Goal: Transaction & Acquisition: Purchase product/service

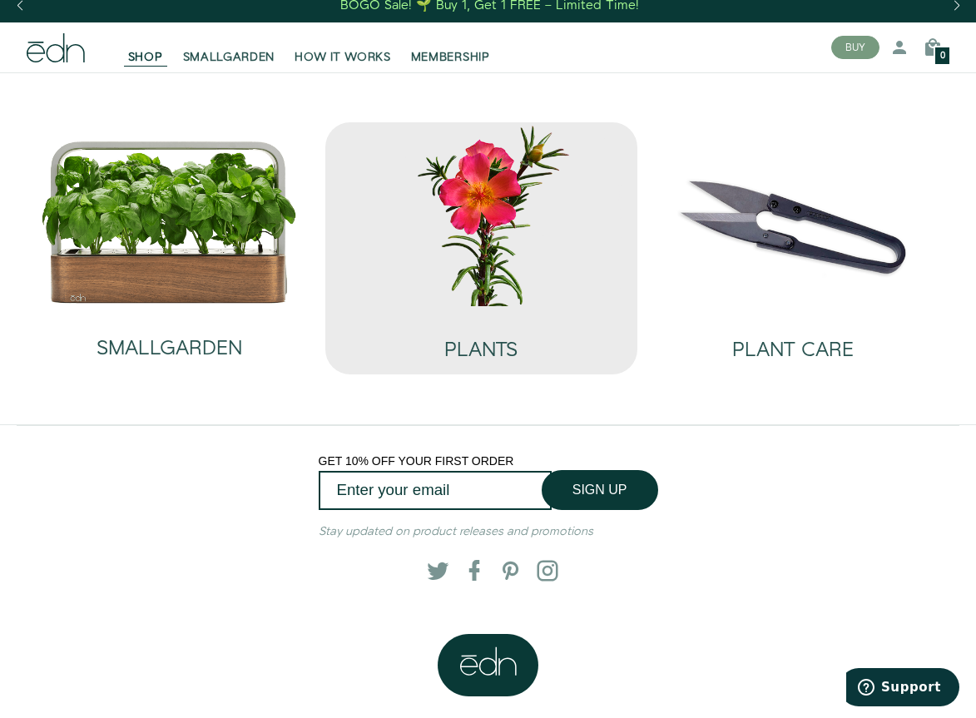
click at [464, 230] on img at bounding box center [482, 213] width 286 height 183
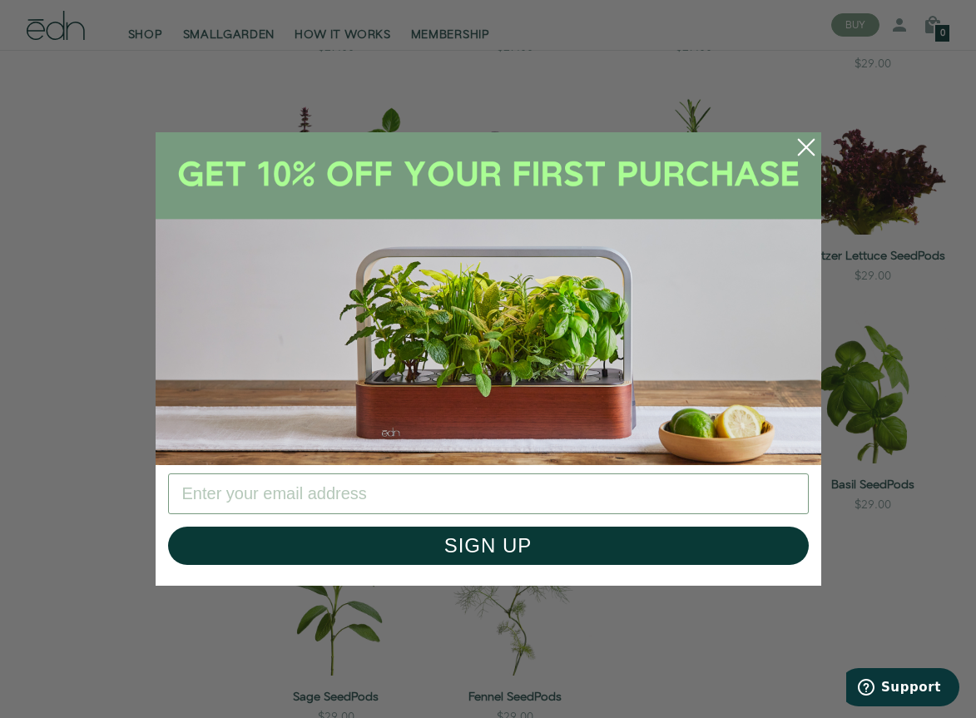
scroll to position [810, 0]
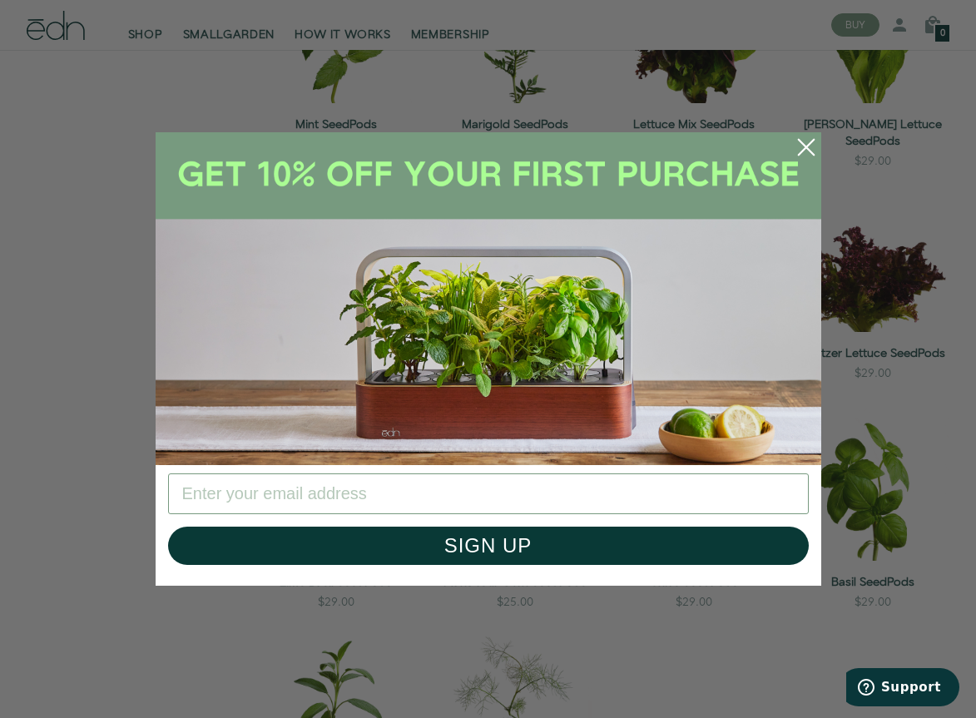
click at [800, 155] on icon "Close dialog" at bounding box center [805, 147] width 15 height 15
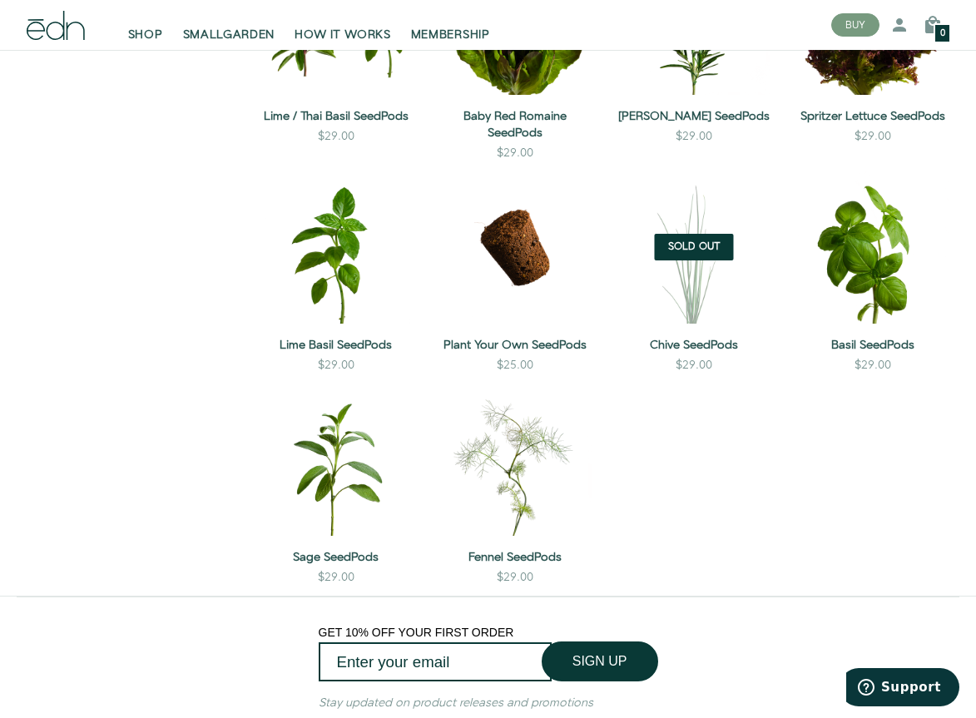
scroll to position [887, 0]
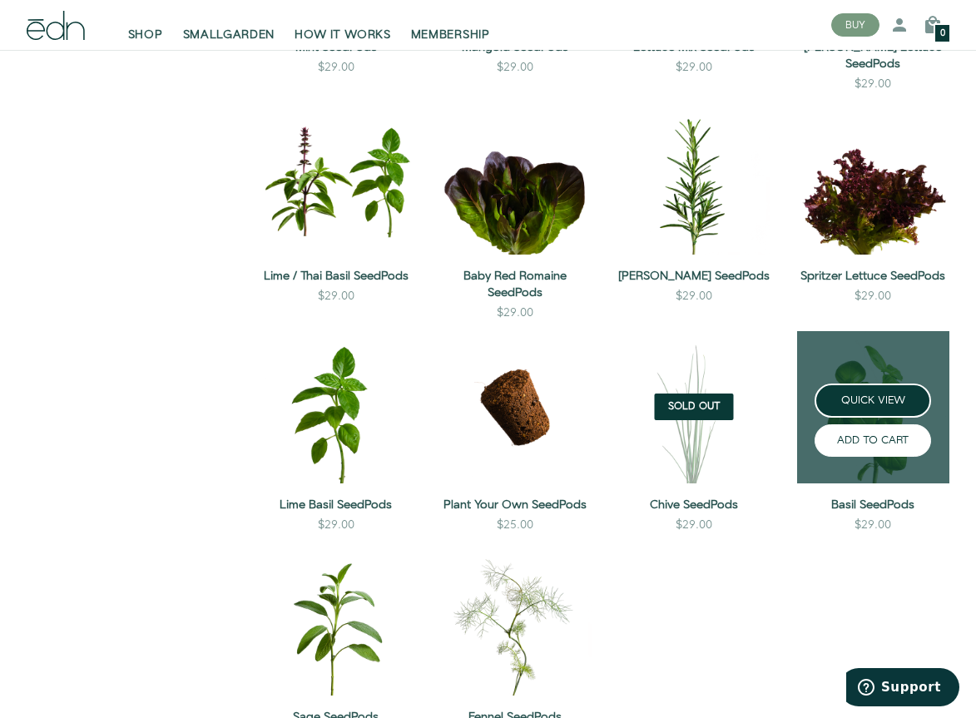
click at [861, 435] on button "ADD TO CART" at bounding box center [873, 441] width 117 height 32
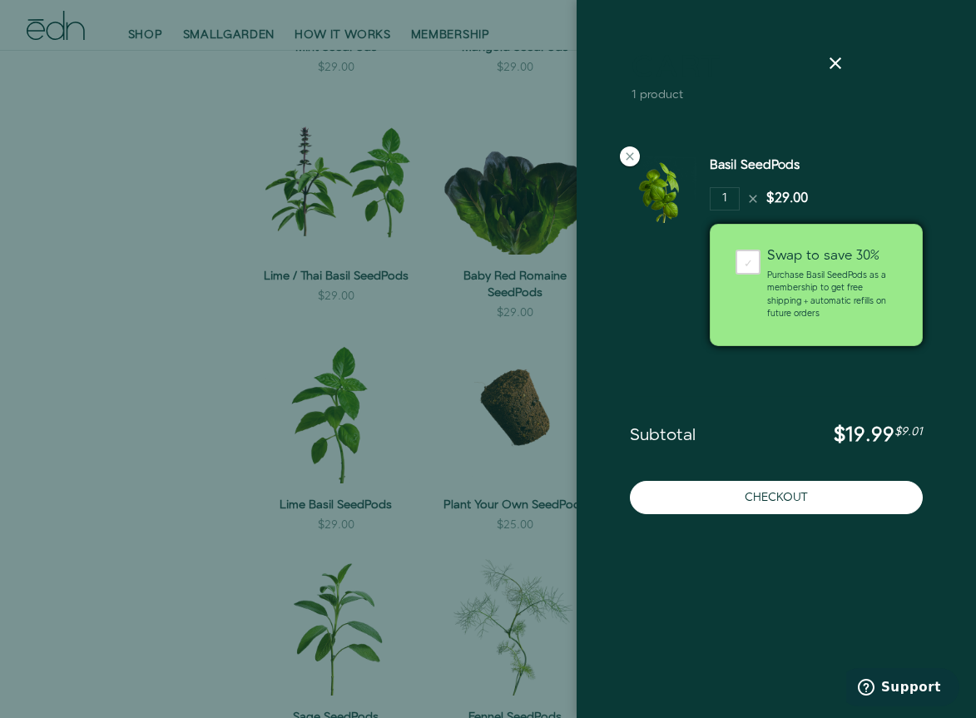
click at [555, 539] on div at bounding box center [488, 359] width 976 height 718
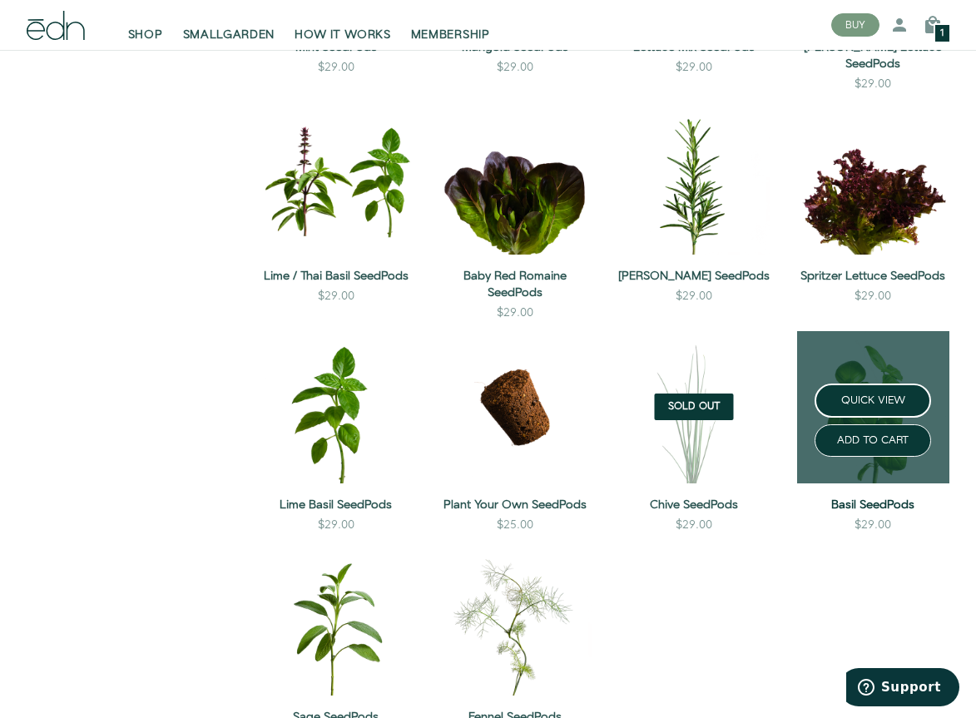
click at [847, 497] on link "Basil SeedPods" at bounding box center [873, 505] width 152 height 17
click at [864, 418] on div "ADD TO CART" at bounding box center [873, 437] width 179 height 39
click at [864, 425] on button "ADD TO CART" at bounding box center [873, 441] width 117 height 32
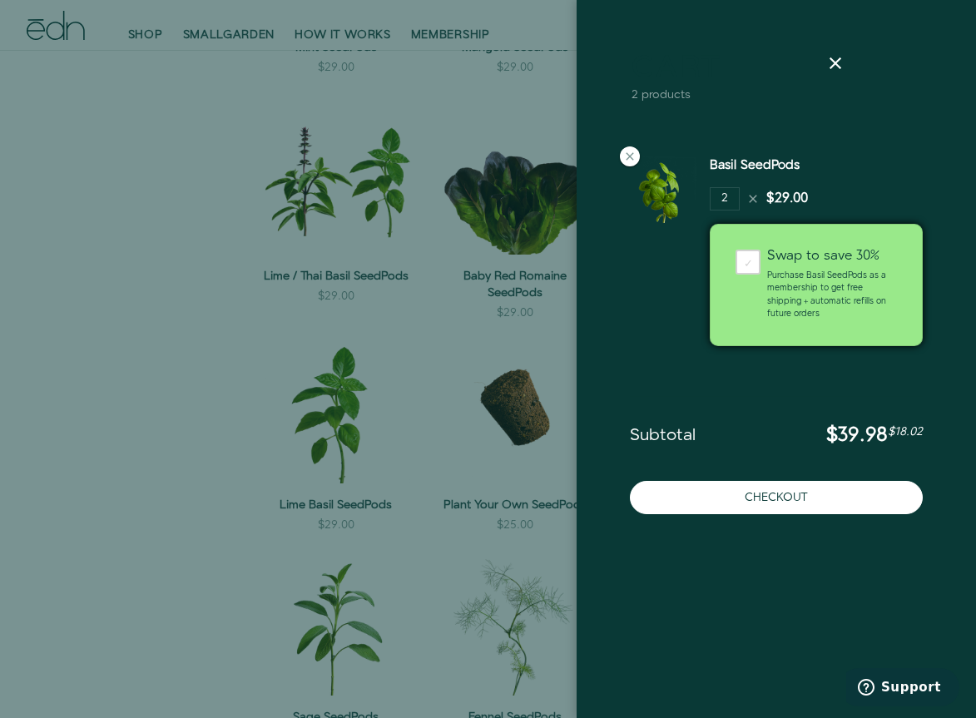
click at [499, 502] on div at bounding box center [488, 359] width 976 height 718
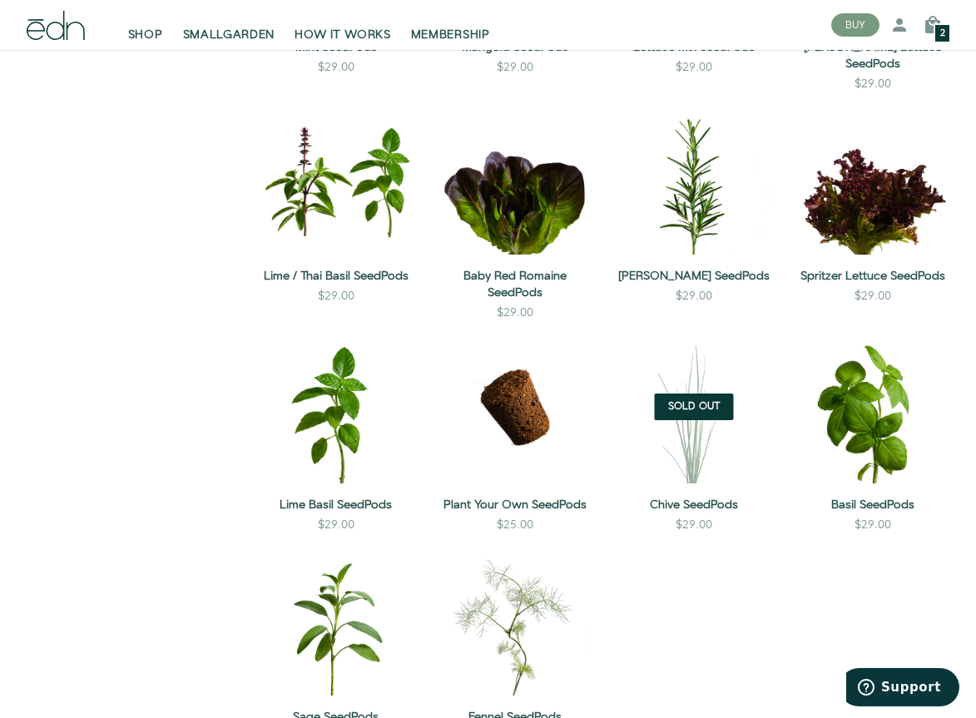
click at [689, 435] on img at bounding box center [694, 407] width 152 height 152
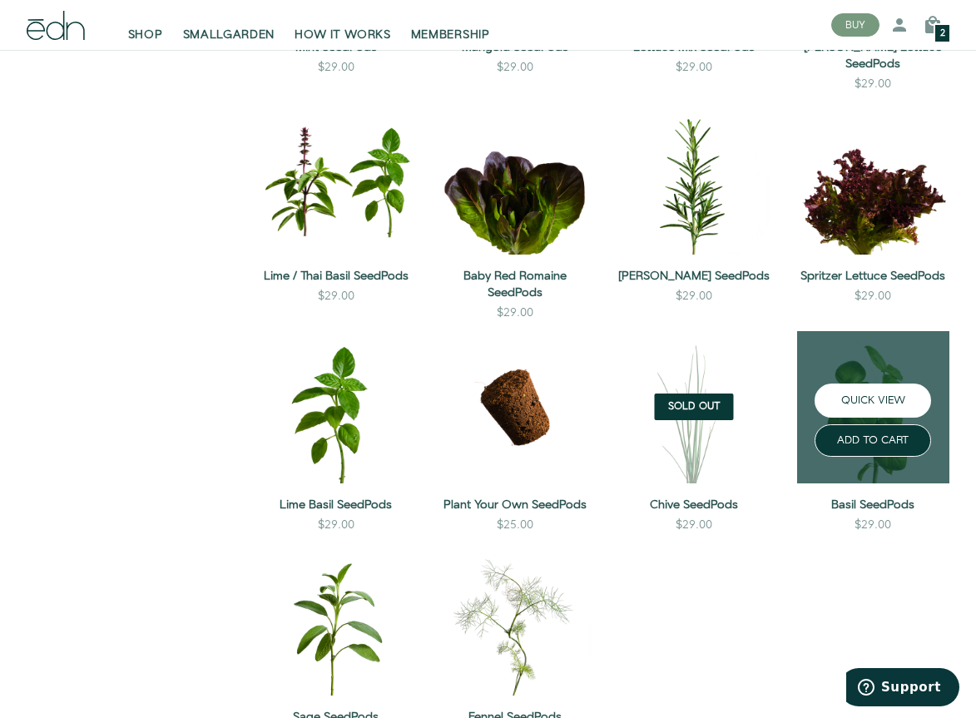
click at [870, 384] on button "QUICK VIEW" at bounding box center [873, 401] width 117 height 34
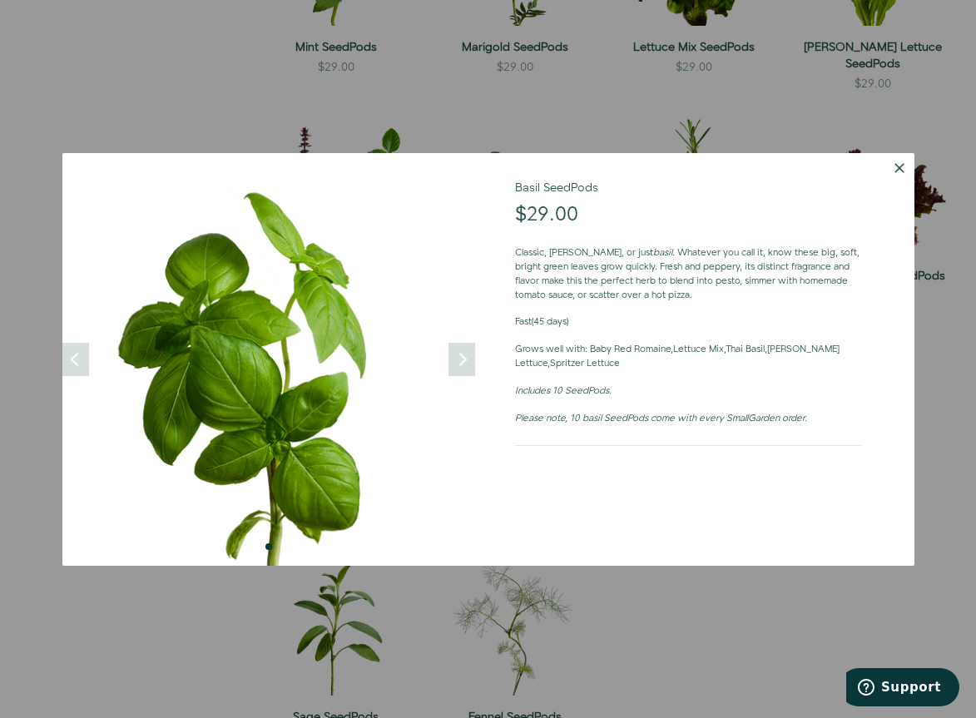
click at [891, 174] on button "Dismiss" at bounding box center [900, 168] width 30 height 30
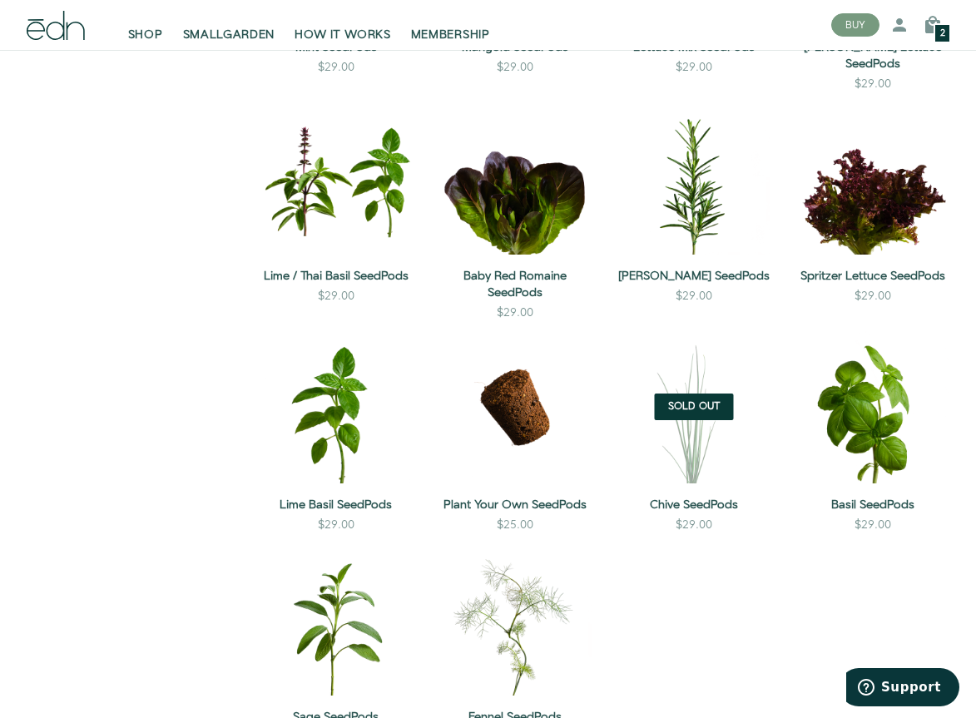
click at [938, 28] on div "2" at bounding box center [942, 33] width 17 height 20
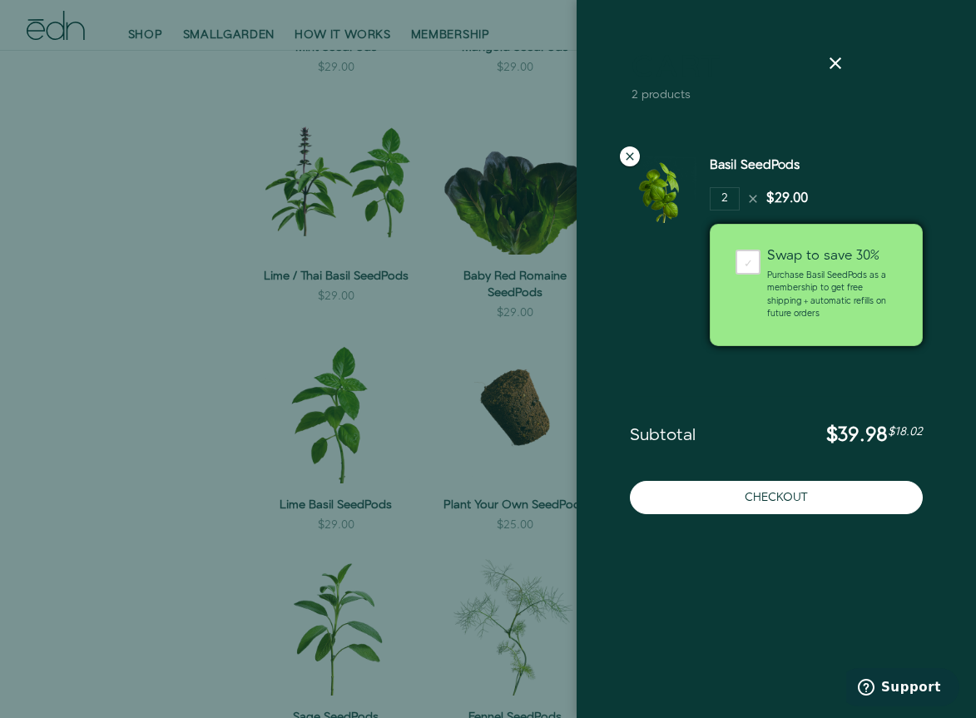
click at [632, 156] on icon at bounding box center [629, 156] width 13 height 13
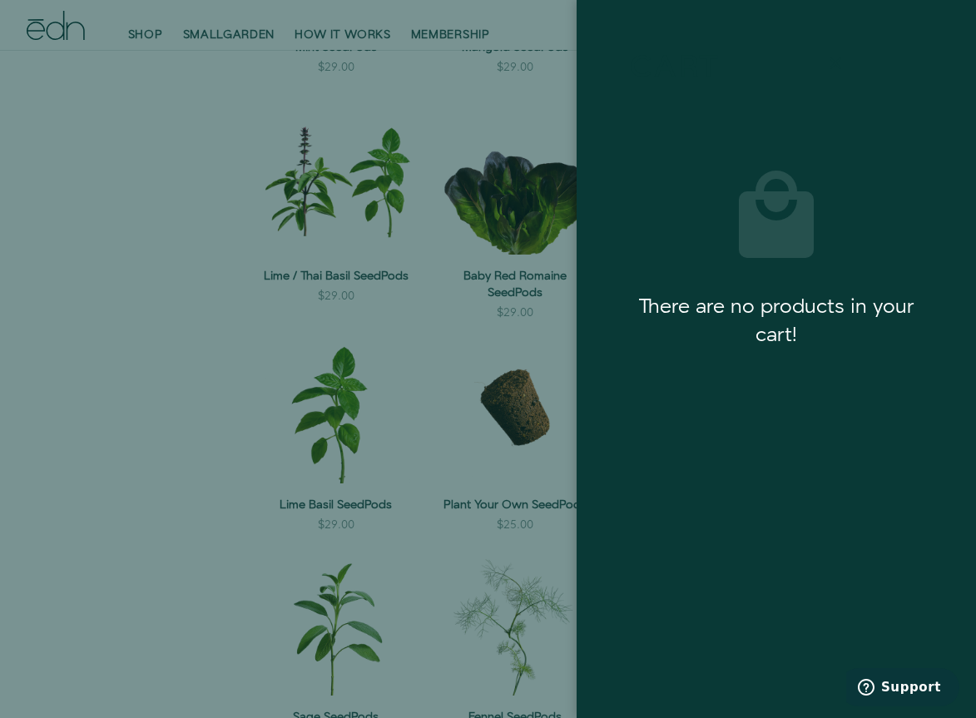
click at [841, 60] on icon at bounding box center [836, 63] width 20 height 20
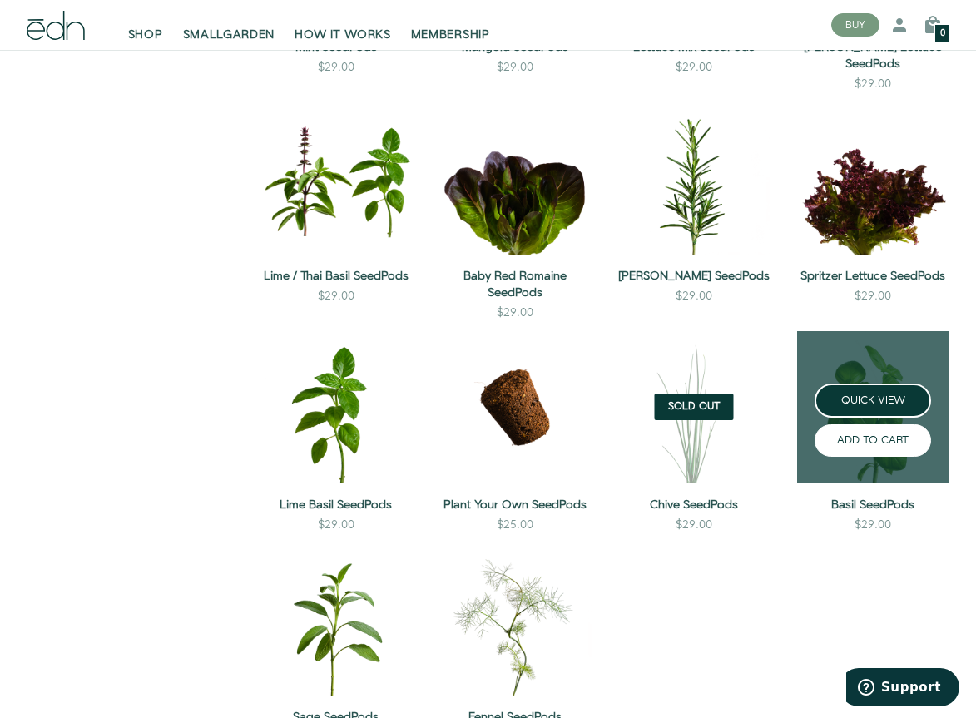
click at [857, 425] on button "ADD TO CART" at bounding box center [873, 441] width 117 height 32
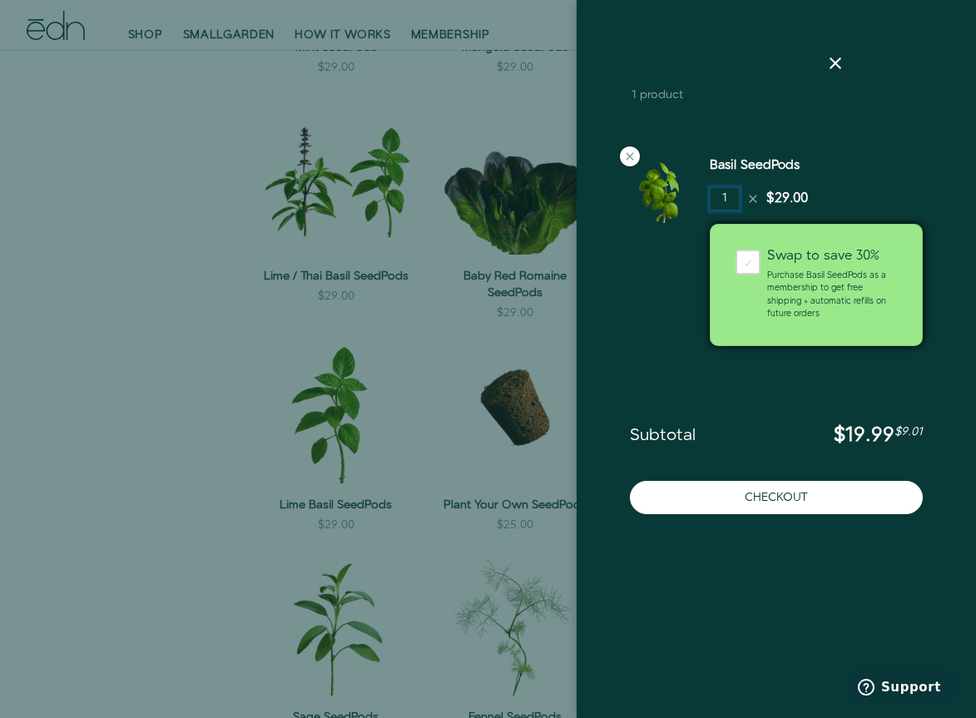
drag, startPoint x: 732, startPoint y: 195, endPoint x: 702, endPoint y: 192, distance: 30.1
click at [702, 193] on div "Basil SeedPods 1 $29.00" at bounding box center [777, 256] width 320 height 226
type input "2"
click at [540, 323] on div at bounding box center [488, 359] width 976 height 718
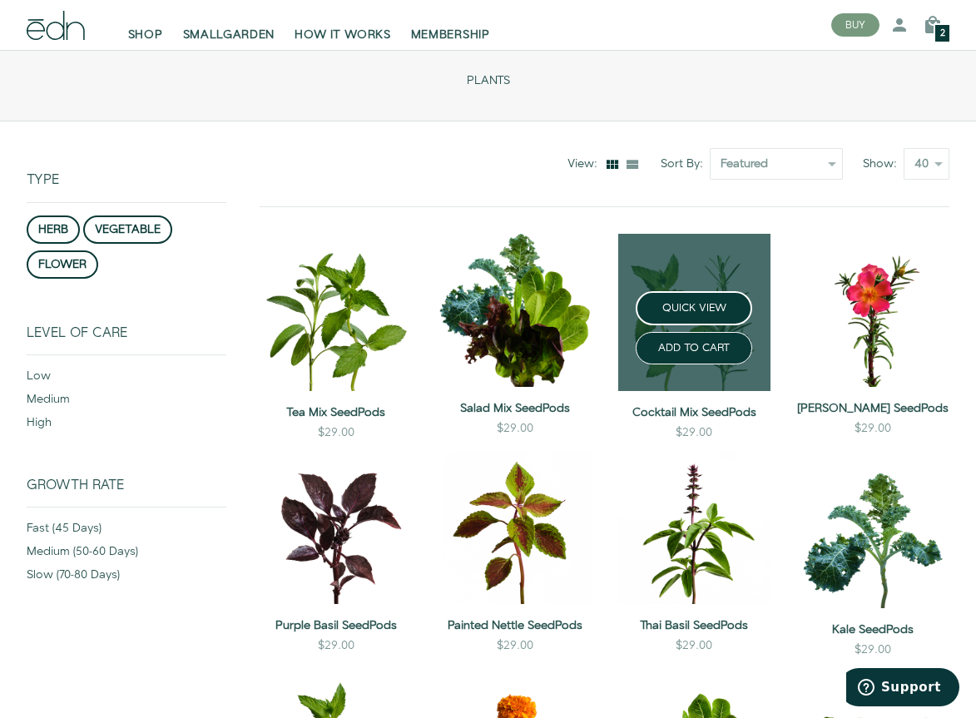
scroll to position [97, 0]
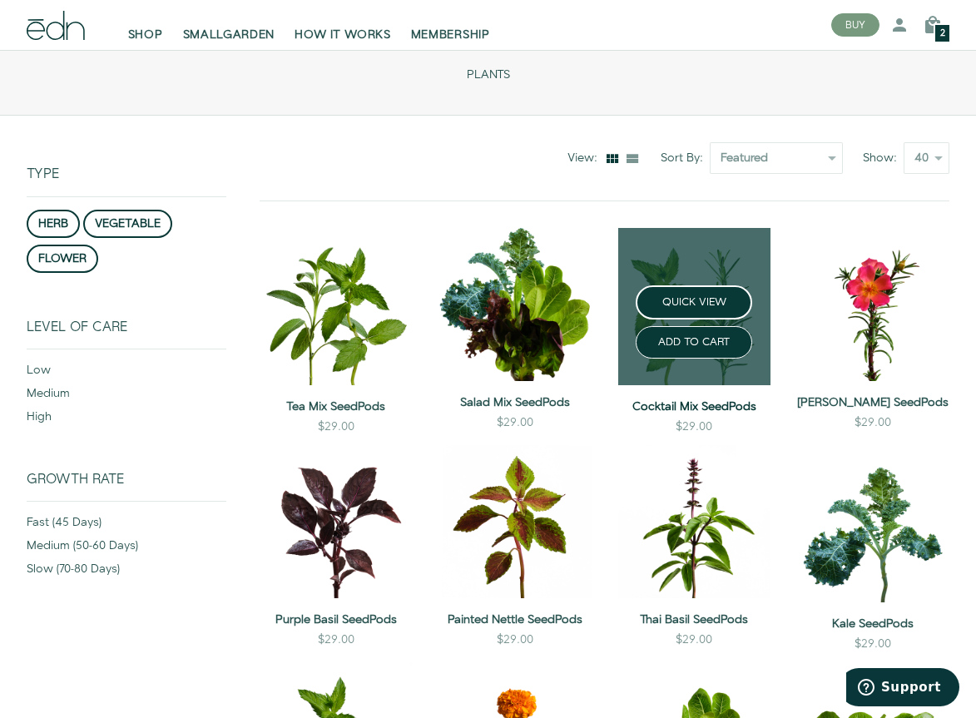
click at [676, 410] on link "Cocktail Mix SeedPods" at bounding box center [694, 407] width 152 height 17
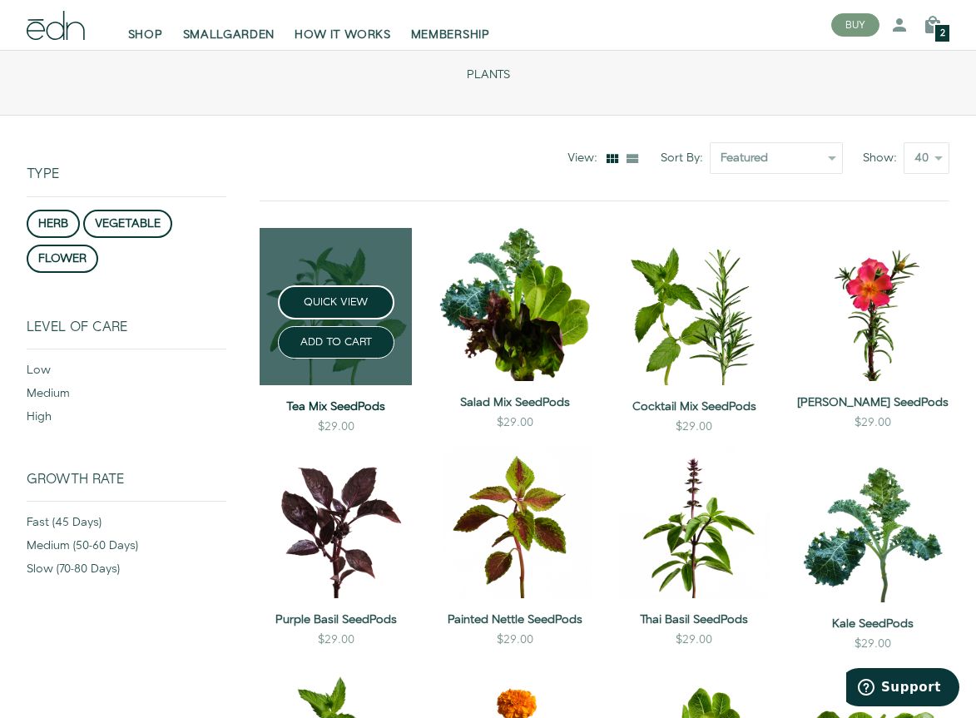
click at [339, 403] on link "Tea Mix SeedPods" at bounding box center [336, 407] width 152 height 17
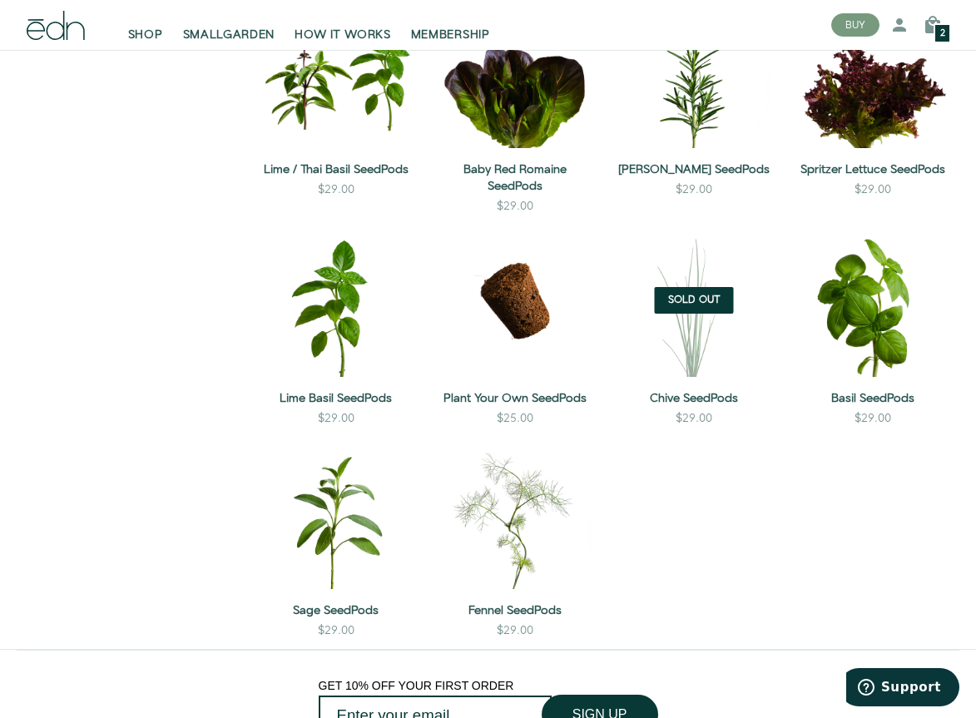
scroll to position [998, 0]
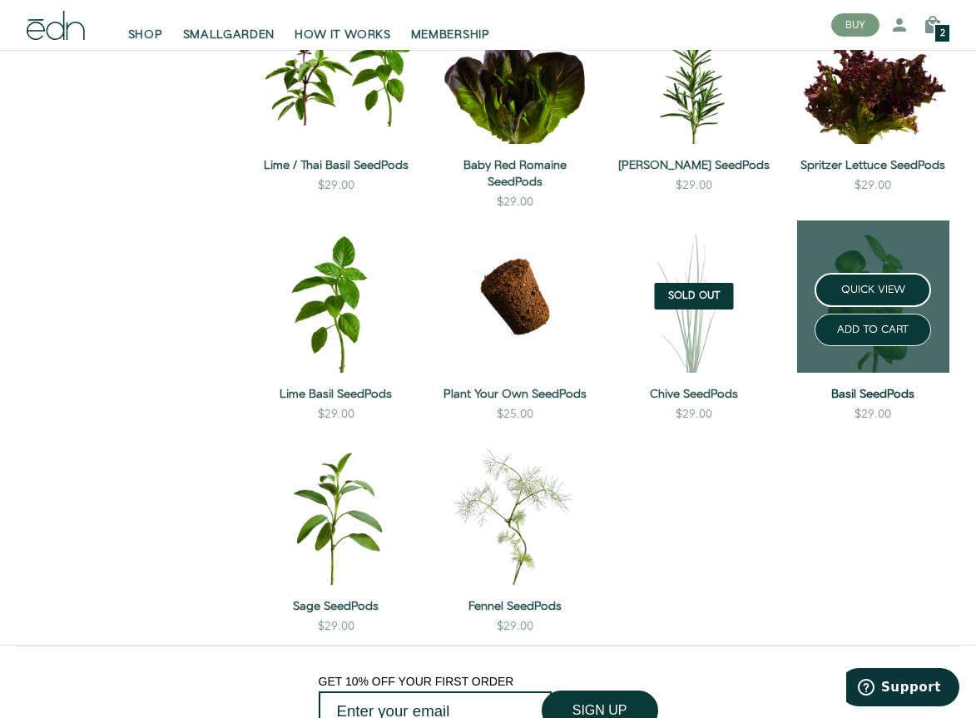
click at [857, 386] on link "Basil SeedPods" at bounding box center [873, 394] width 152 height 17
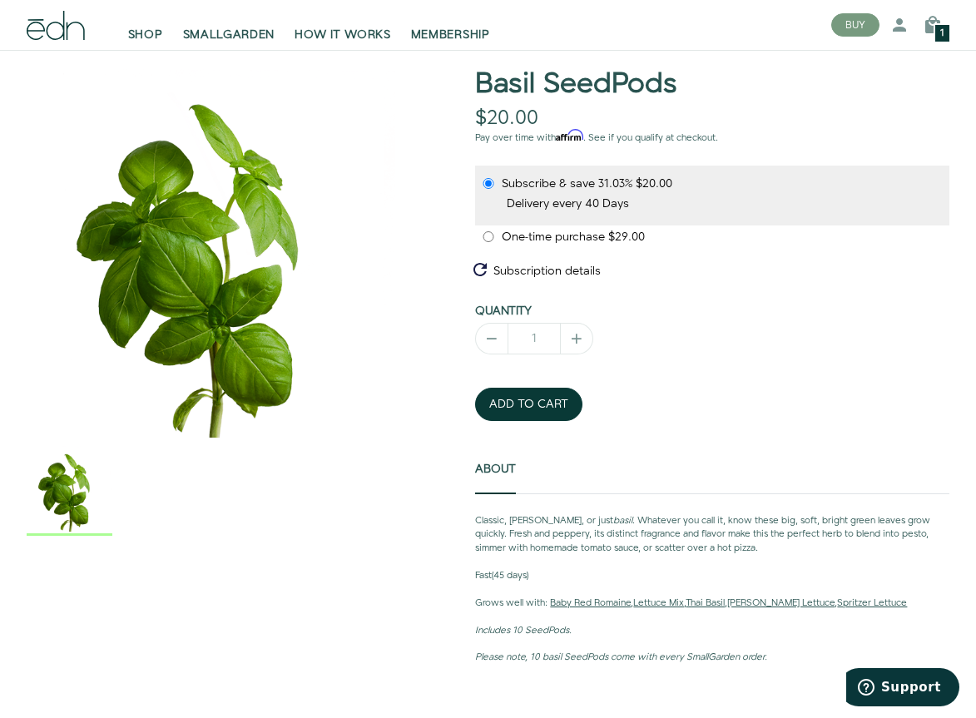
scroll to position [120, 0]
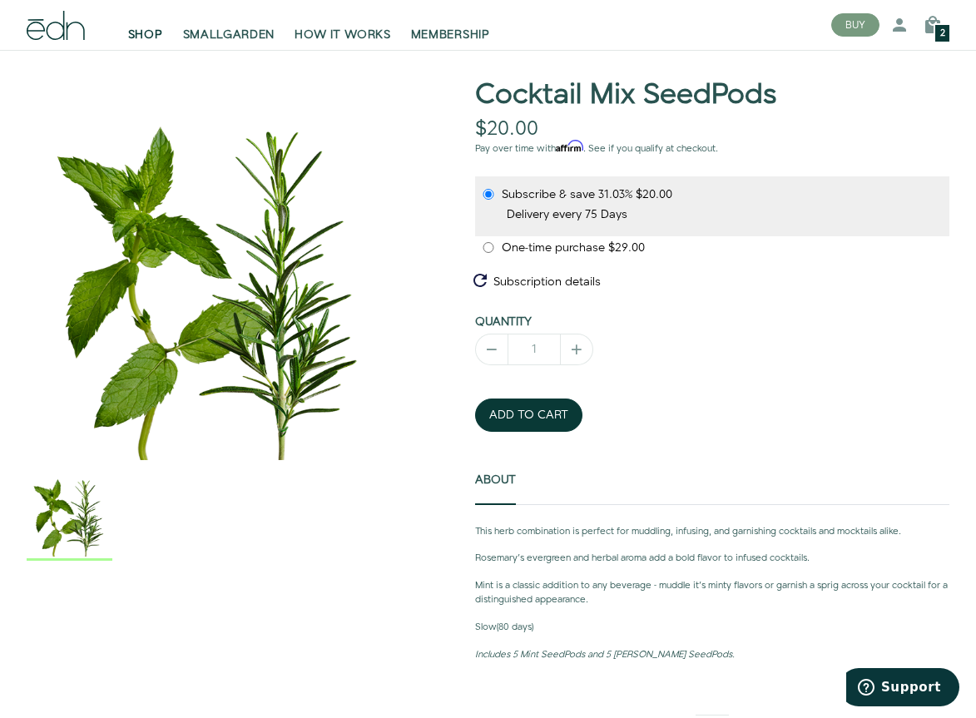
scroll to position [113, 0]
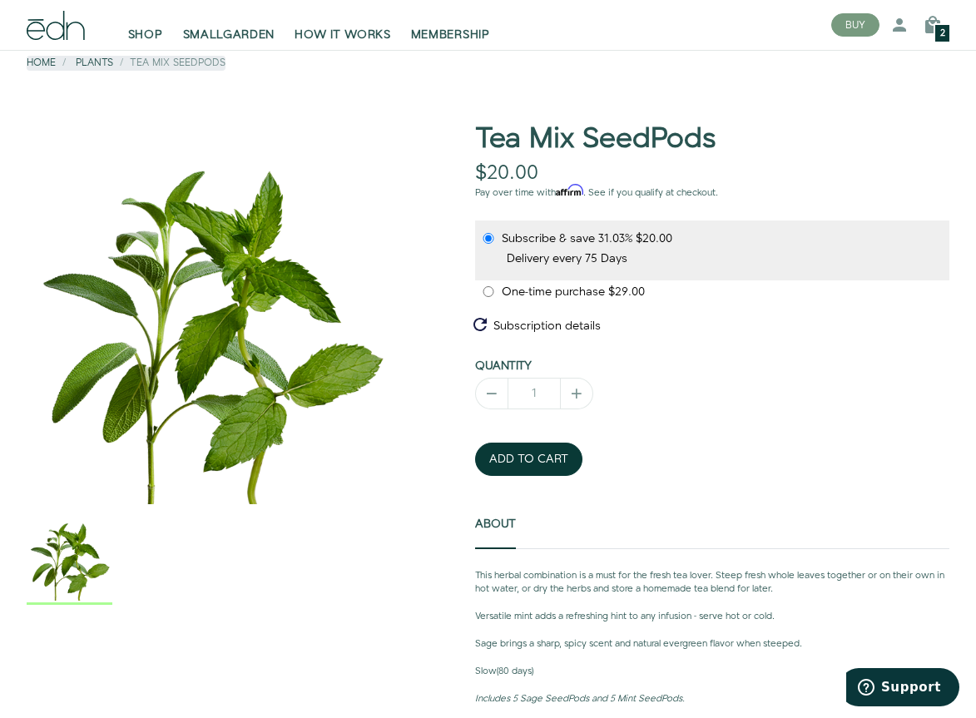
scroll to position [72, 0]
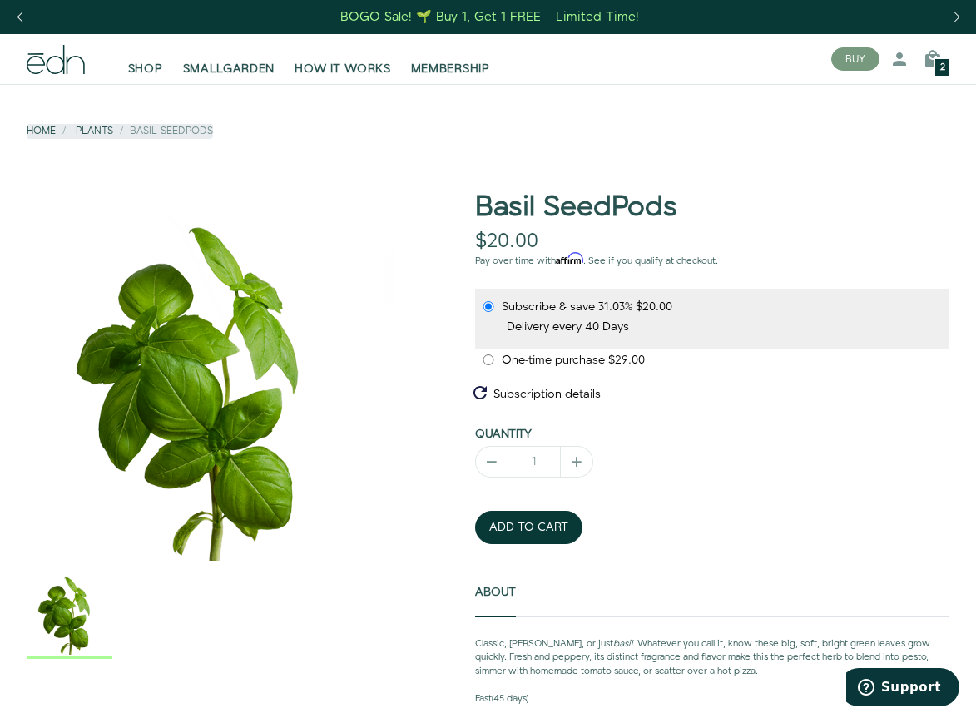
click at [935, 63] on div "2" at bounding box center [942, 67] width 17 height 20
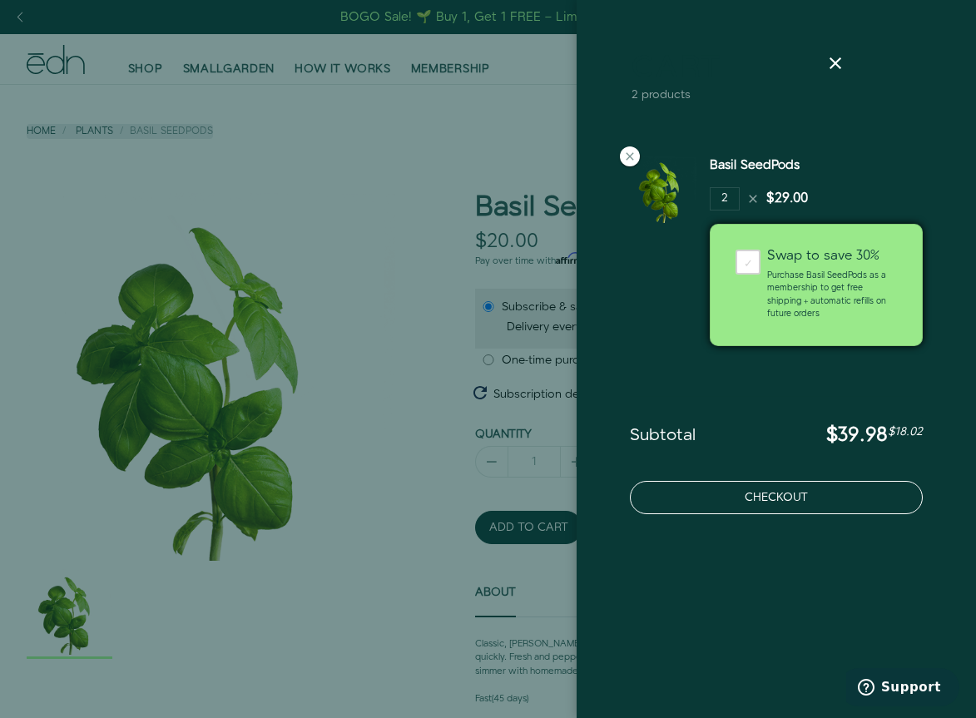
click at [733, 506] on button "Checkout" at bounding box center [776, 497] width 293 height 33
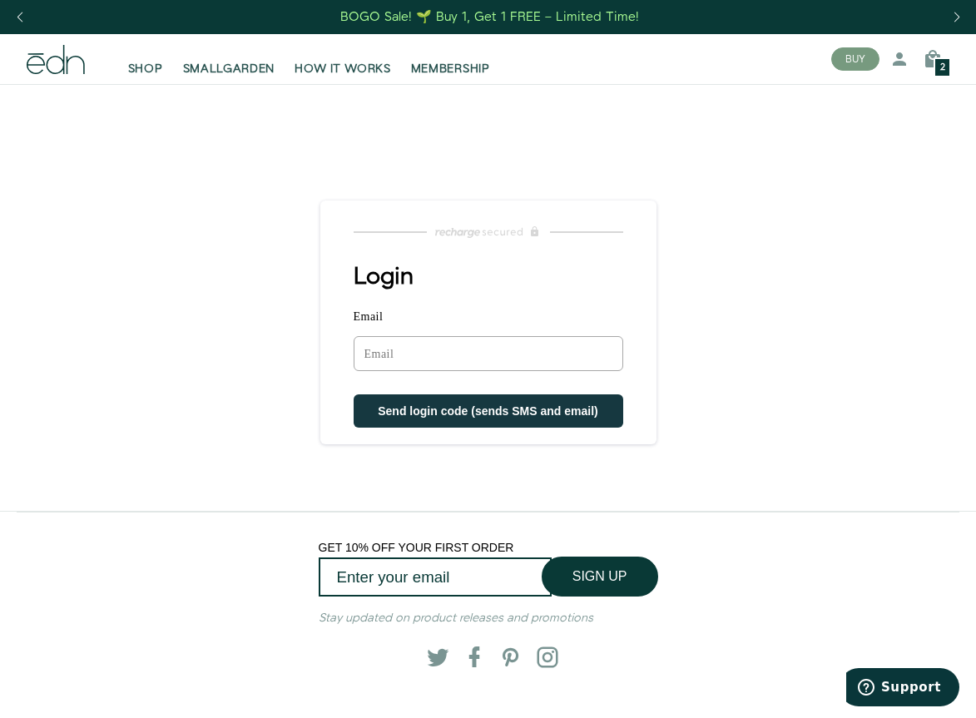
click at [466, 358] on input "Email" at bounding box center [489, 353] width 270 height 35
type input "lisas36@mac.com"
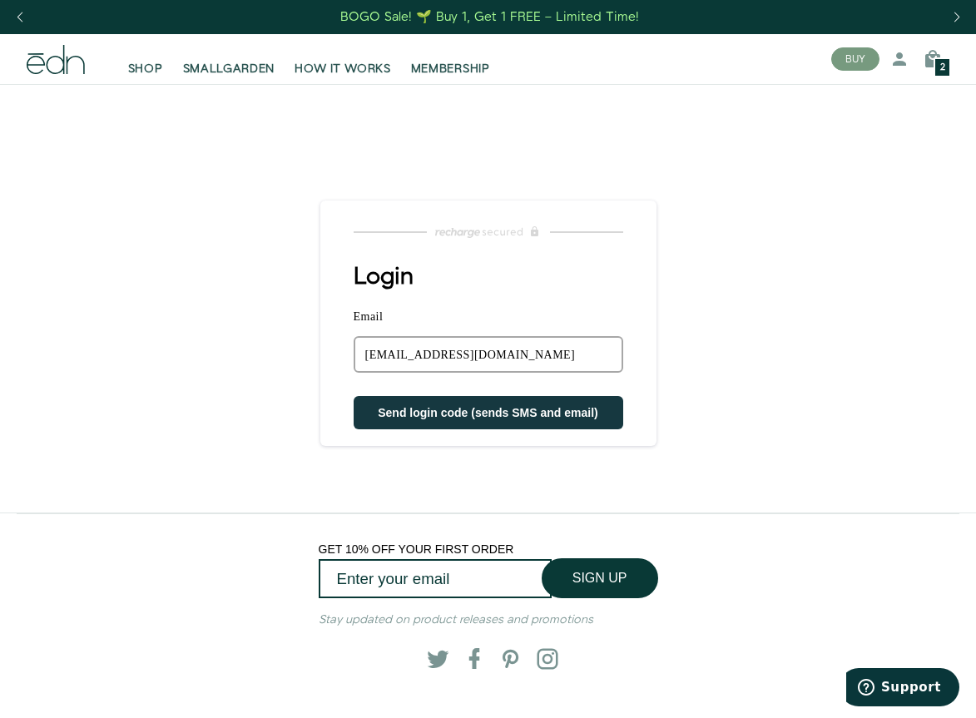
click at [460, 416] on span "Send login code (sends SMS and email)" at bounding box center [488, 412] width 221 height 13
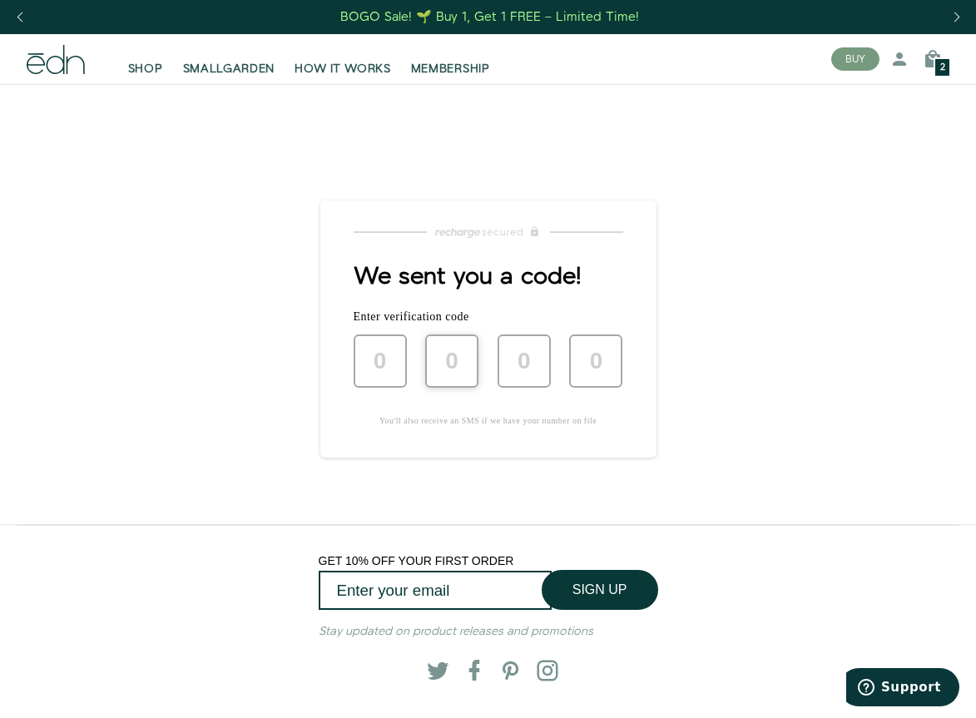
type input "9"
type input "8"
type input "2"
type input "4"
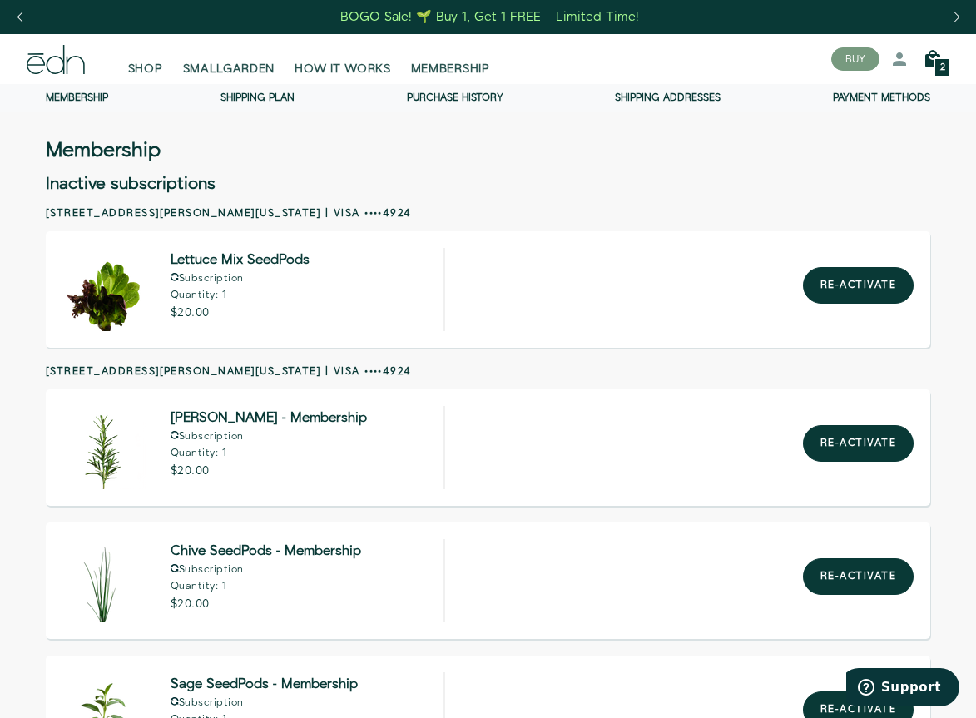
click at [928, 56] on icon at bounding box center [933, 59] width 20 height 20
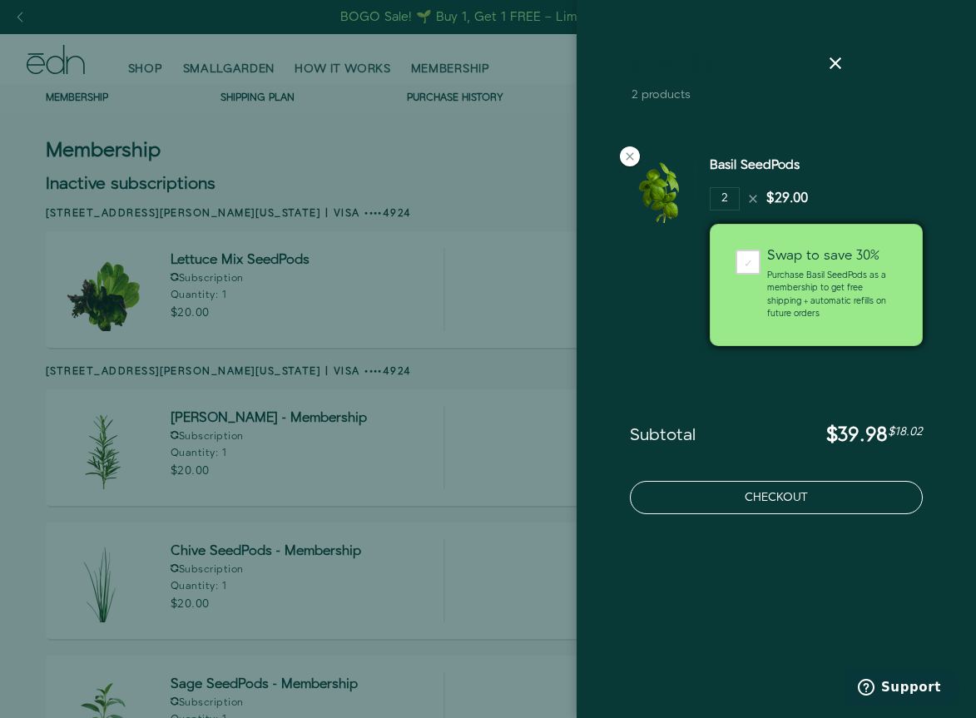
click at [731, 508] on button "Checkout" at bounding box center [776, 497] width 293 height 33
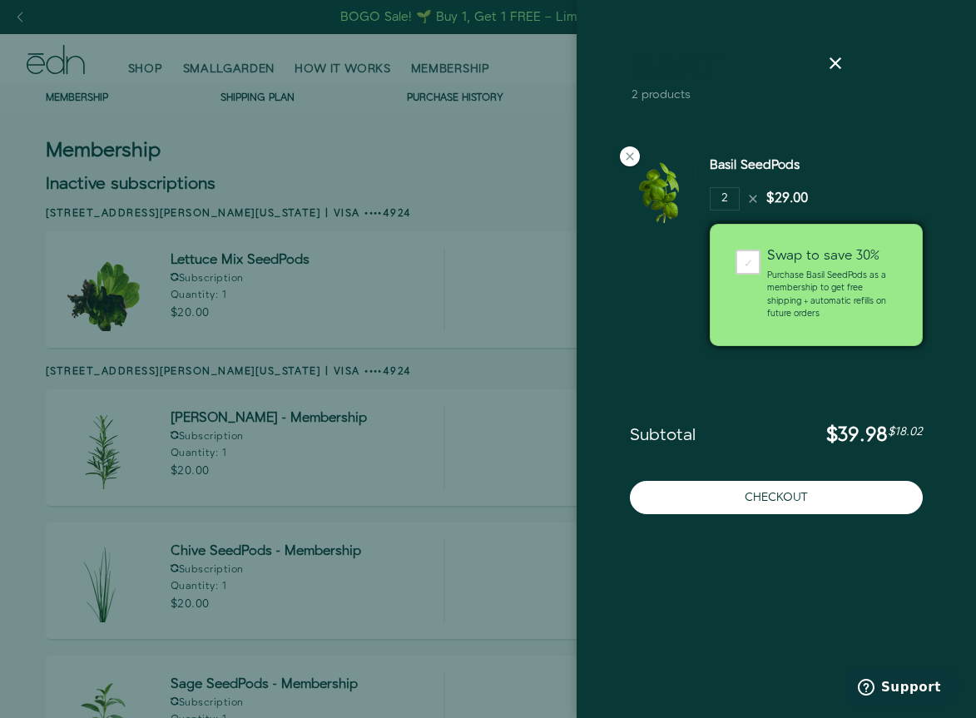
click at [464, 36] on div at bounding box center [488, 359] width 976 height 718
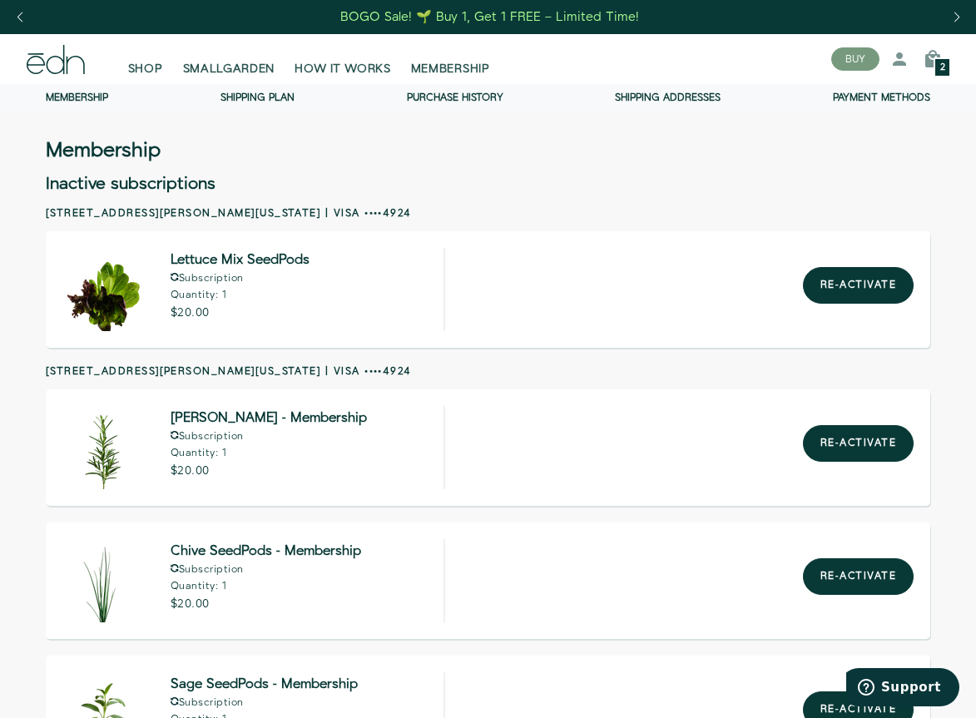
click at [474, 21] on div "BOGO Sale! 🌱 Buy 1, Get 1 FREE – Limited Time!" at bounding box center [489, 16] width 299 height 17
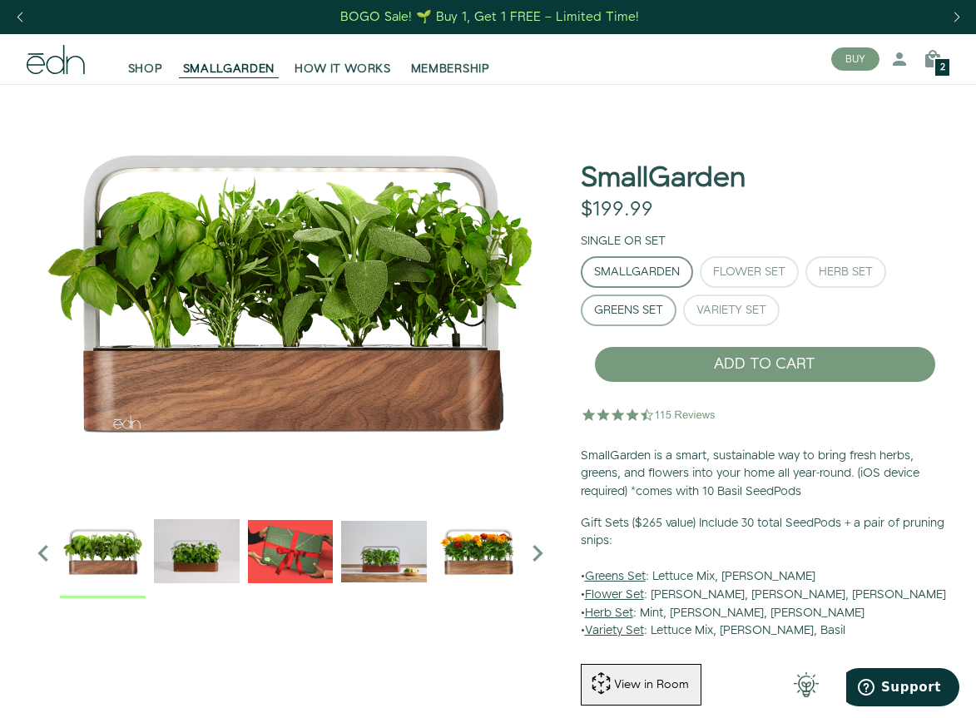
click at [633, 316] on div "Greens Set" at bounding box center [628, 311] width 69 height 12
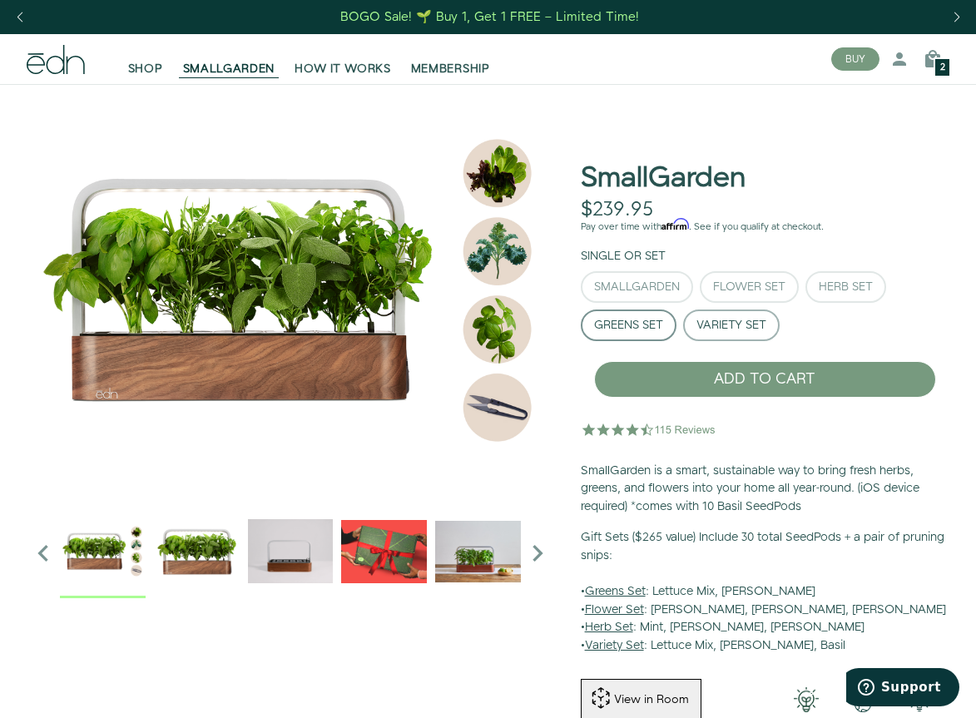
click at [705, 325] on div "Variety Set" at bounding box center [732, 326] width 70 height 12
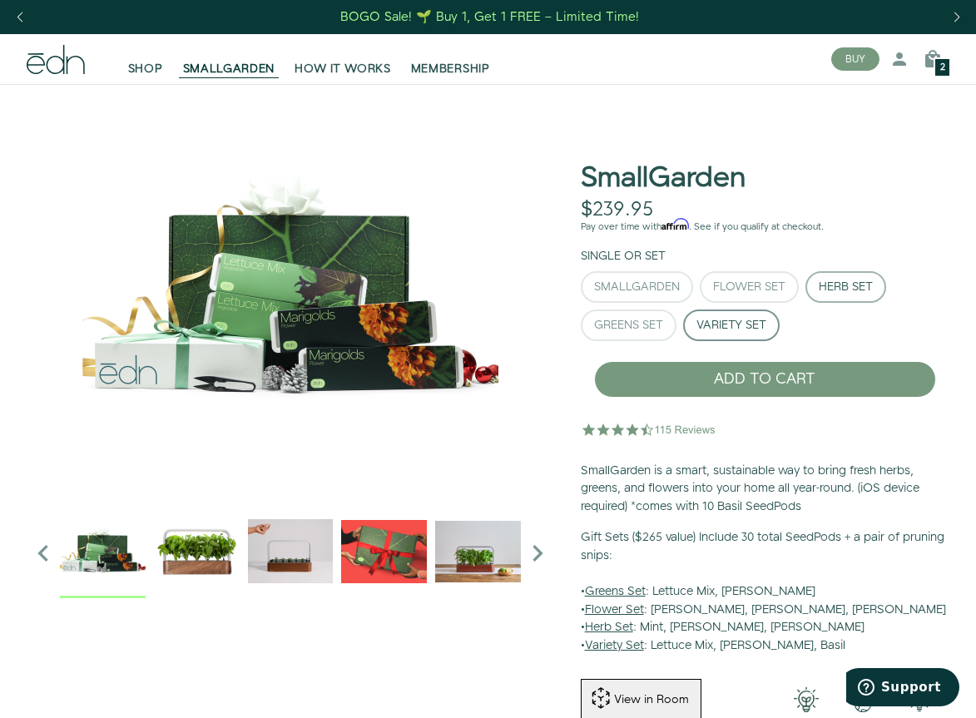
click at [819, 284] on div "Herb Set" at bounding box center [846, 287] width 54 height 12
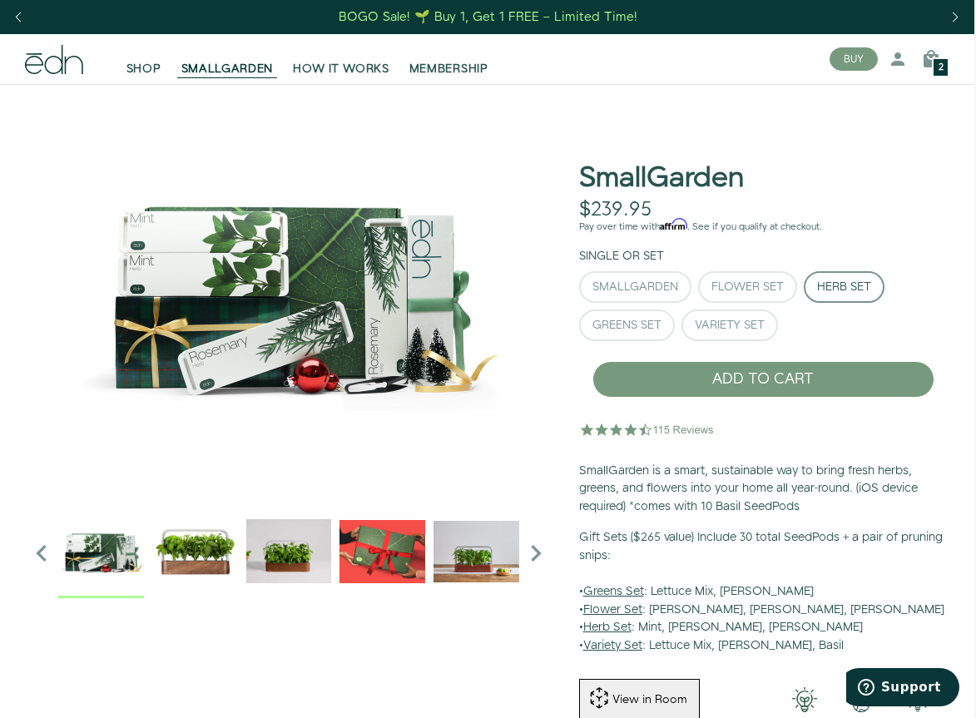
scroll to position [0, 2]
click at [939, 69] on span "2" at bounding box center [941, 67] width 5 height 9
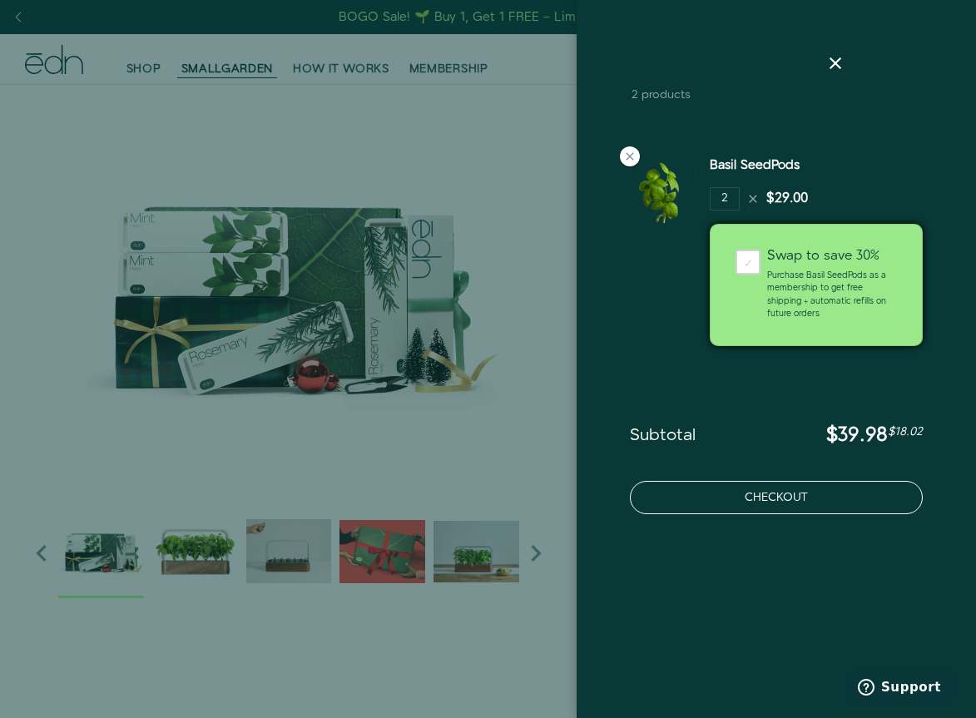
click at [738, 511] on button "Checkout" at bounding box center [776, 497] width 293 height 33
